Goal: Task Accomplishment & Management: Manage account settings

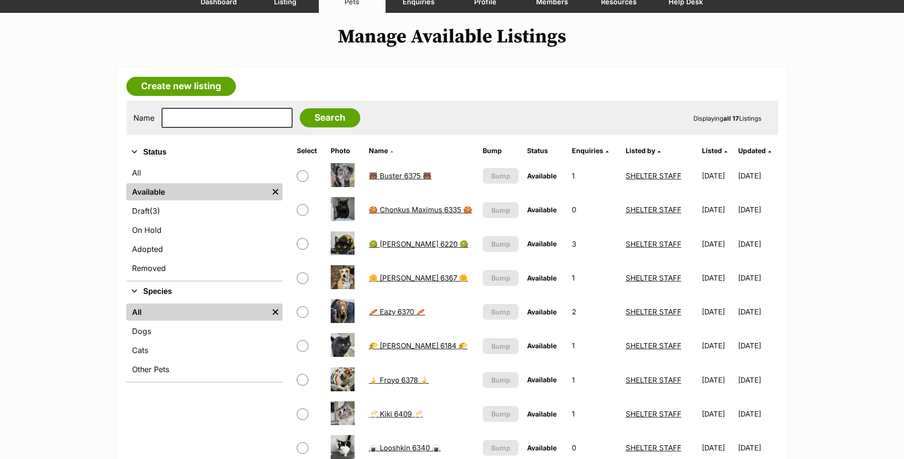
scroll to position [334, 0]
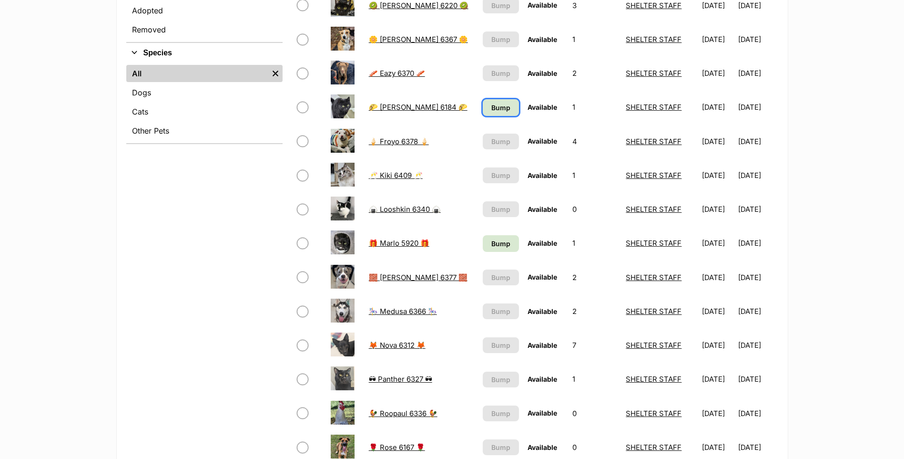
click at [493, 101] on link "Bump" at bounding box center [501, 107] width 36 height 17
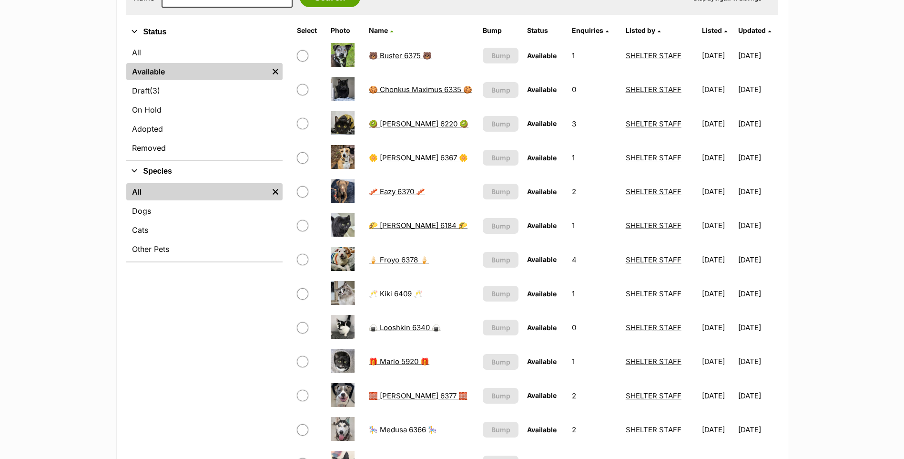
scroll to position [95, 0]
